Goal: Check status: Check status

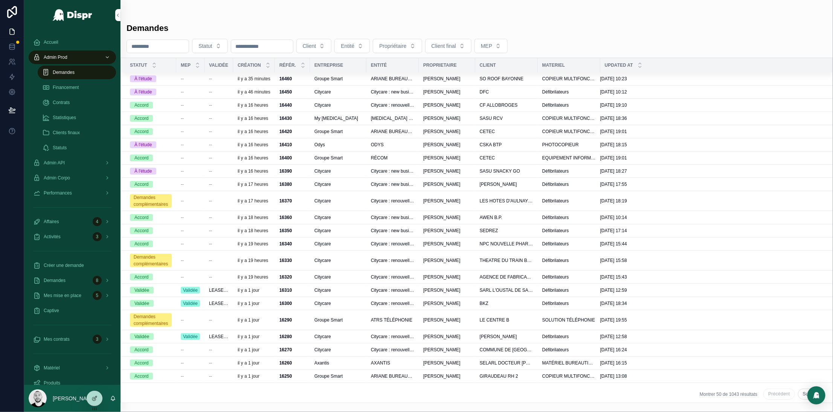
click at [182, 80] on span "--" at bounding box center [182, 79] width 3 height 6
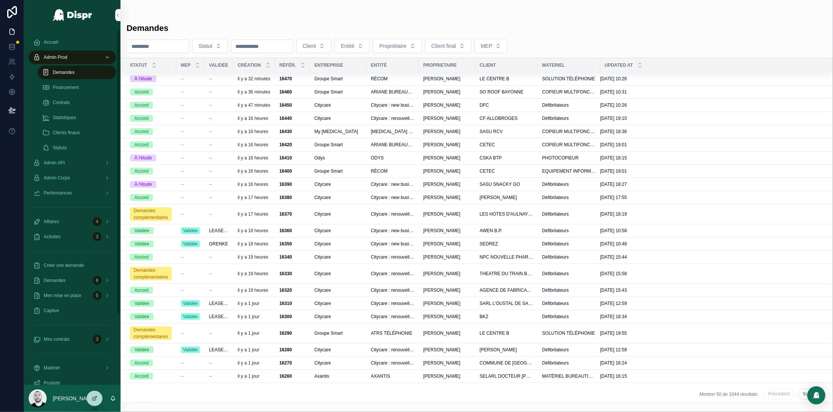
click at [51, 45] on div "Accueil" at bounding box center [72, 42] width 78 height 12
